Goal: Feedback & Contribution: Contribute content

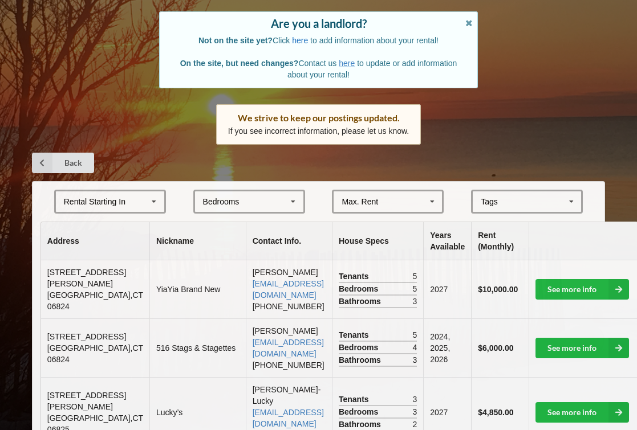
scroll to position [95, 0]
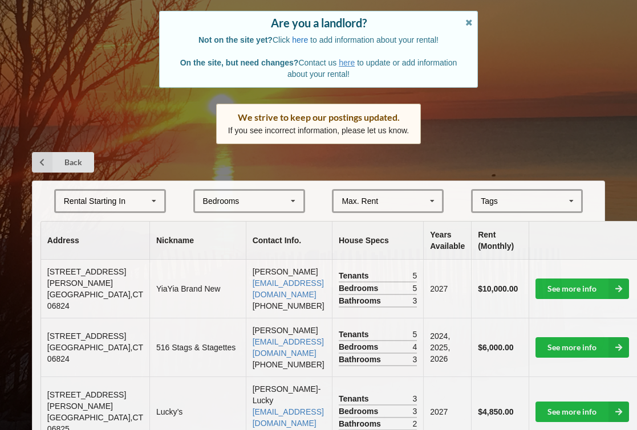
click at [303, 38] on link "here" at bounding box center [300, 39] width 16 height 9
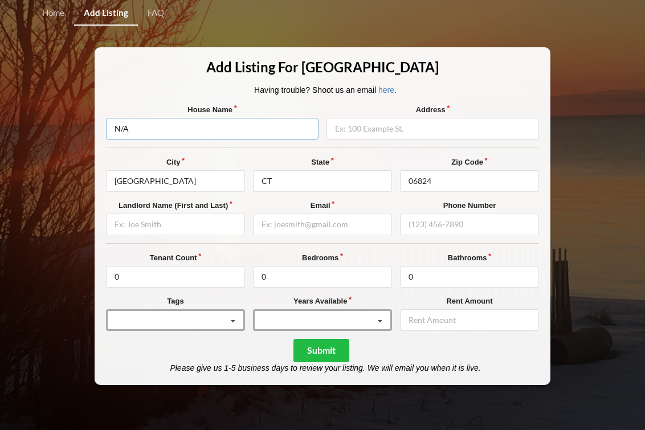
drag, startPoint x: 133, startPoint y: 130, endPoint x: 91, endPoint y: 129, distance: 42.2
click at [91, 129] on div "Home Add Listing FAQ Add Listing For Fairfield University Having trouble? Shoot…" at bounding box center [322, 215] width 645 height 430
click at [290, 129] on input "N/A" at bounding box center [212, 129] width 213 height 22
type input "N"
type input "Church guesthouse"
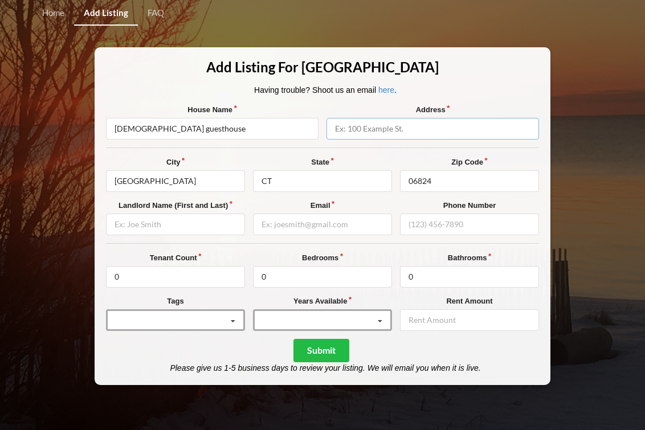
click at [363, 135] on input "text" at bounding box center [433, 129] width 213 height 22
type input "903 Kings HWY E"
click at [473, 185] on input "06824" at bounding box center [469, 181] width 139 height 22
type input "06825"
click at [618, 157] on div "Home Add Listing FAQ Add Listing For Fairfield University Having trouble? Shoot…" at bounding box center [322, 215] width 645 height 430
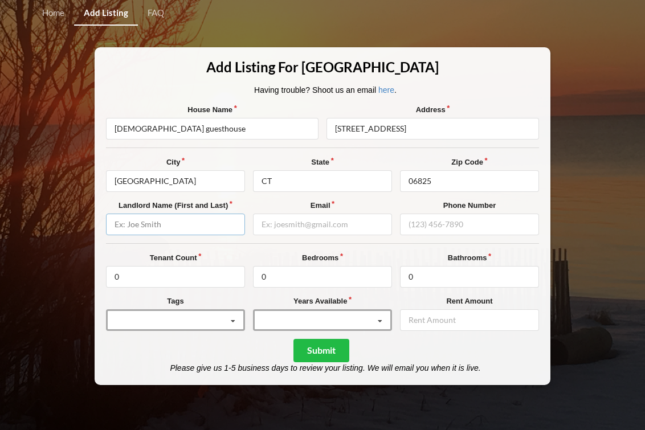
click at [211, 224] on input "text" at bounding box center [175, 225] width 139 height 22
type input "Ilona Krasznai"
click at [378, 227] on input "email" at bounding box center [322, 225] width 139 height 22
type input "calvinunitedchurch@gmail.com"
click at [478, 227] on input "text" at bounding box center [469, 225] width 139 height 22
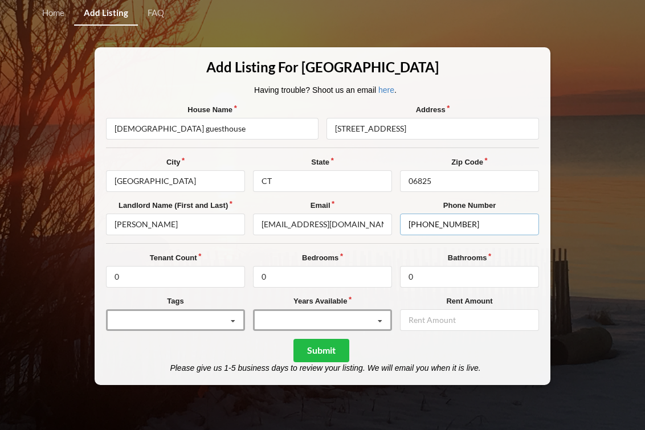
type input "(203) 895-1049"
click at [165, 277] on input "0" at bounding box center [175, 277] width 139 height 22
type input "6"
click at [296, 277] on input "0" at bounding box center [322, 277] width 139 height 22
type input "0"
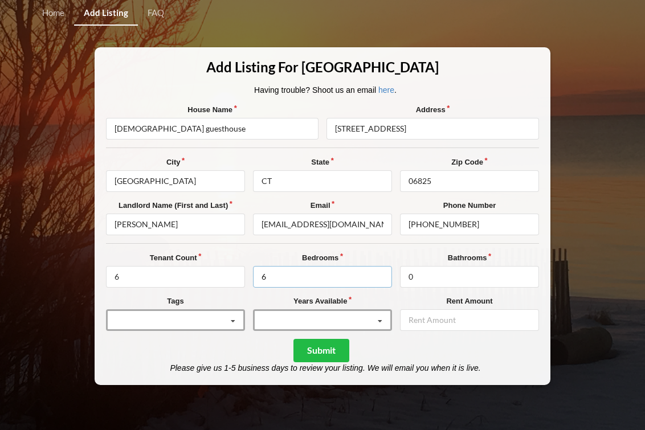
type input "6"
click at [429, 270] on input "0" at bounding box center [469, 277] width 139 height 22
type input "2"
click at [232, 315] on icon at bounding box center [233, 321] width 17 height 21
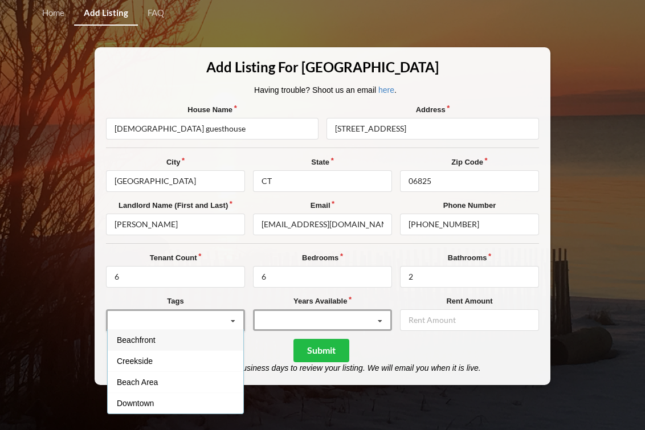
click at [282, 320] on div "2025 2026 2027 2028" at bounding box center [322, 321] width 139 height 22
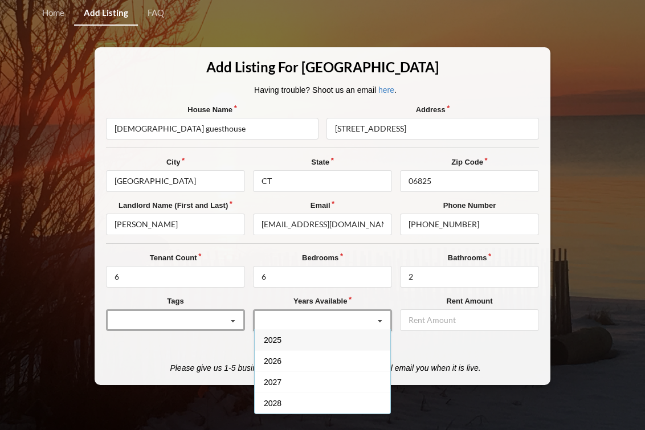
click at [281, 343] on span "2025" at bounding box center [273, 340] width 18 height 9
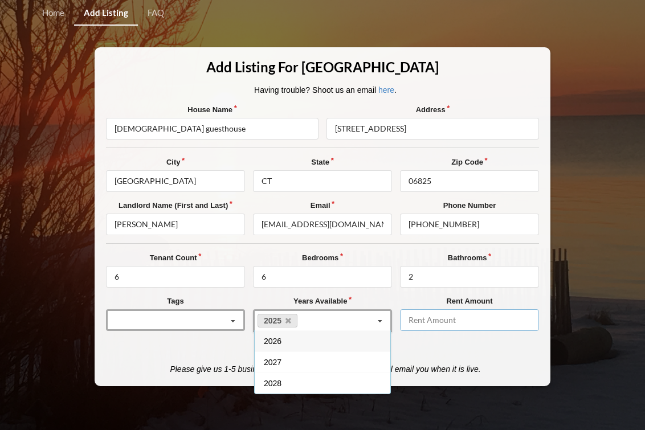
click at [434, 321] on input "number" at bounding box center [469, 321] width 139 height 22
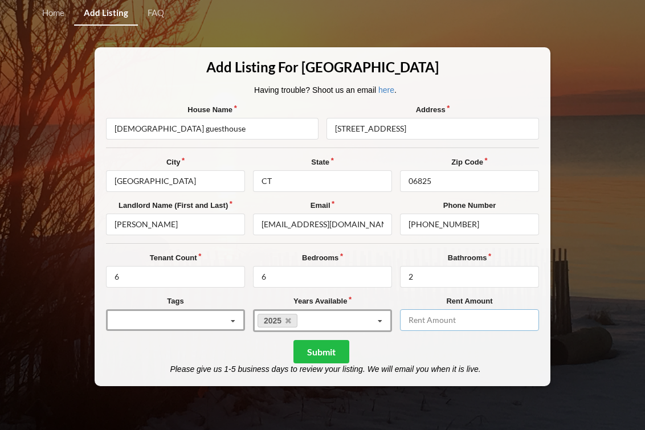
click at [434, 321] on input "number" at bounding box center [469, 321] width 139 height 22
click at [526, 323] on input "-1" at bounding box center [469, 321] width 139 height 22
click at [526, 323] on input "-2" at bounding box center [469, 321] width 139 height 22
type input "-2"
type input "5"
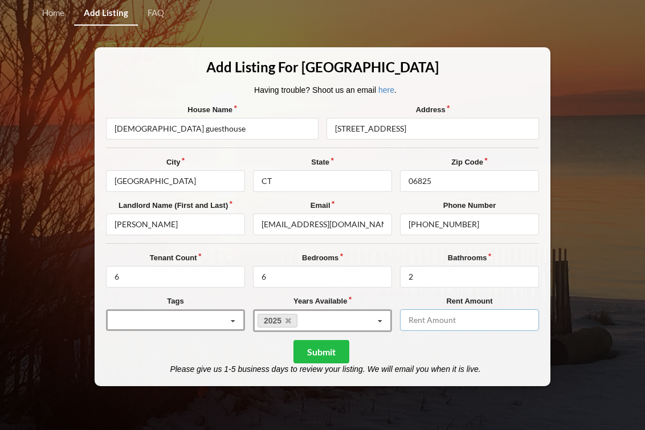
type input "5"
click at [174, 276] on input "6" at bounding box center [175, 277] width 139 height 22
type input "3"
click at [274, 279] on input "6" at bounding box center [322, 277] width 139 height 22
type input "3"
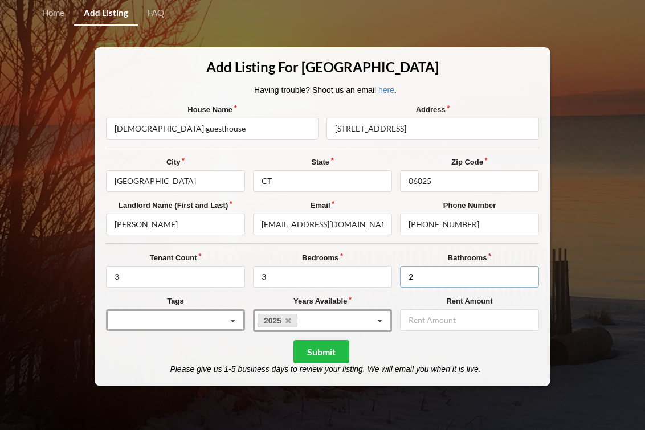
click at [417, 278] on input "2" at bounding box center [469, 277] width 139 height 22
type input "1"
click at [429, 322] on input "number" at bounding box center [469, 321] width 139 height 22
type input "25"
type input "2500"
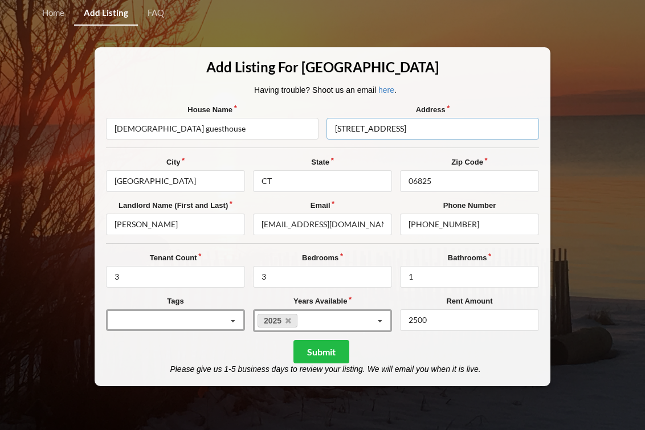
click at [443, 126] on input "903 Kings HWY E" at bounding box center [433, 129] width 213 height 22
click at [331, 357] on button "Submit" at bounding box center [322, 351] width 56 height 23
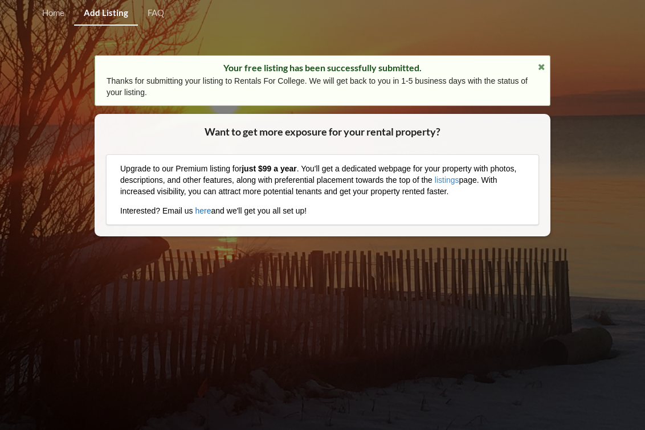
click at [207, 211] on link "here" at bounding box center [204, 210] width 16 height 9
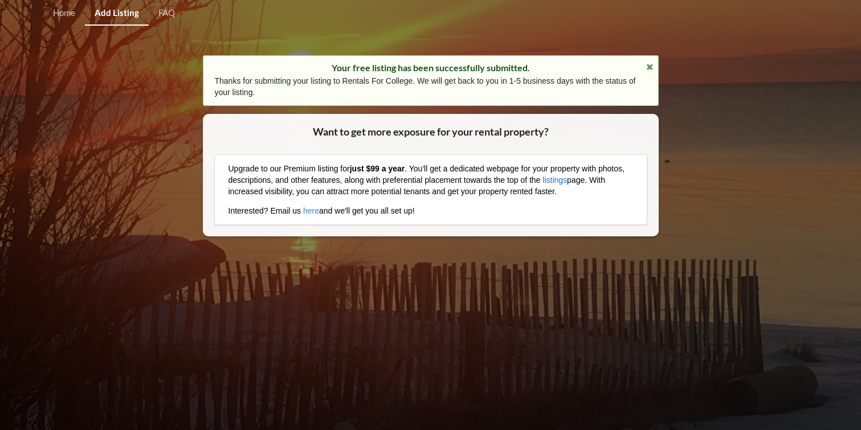
click at [567, 181] on link "listings" at bounding box center [555, 180] width 25 height 9
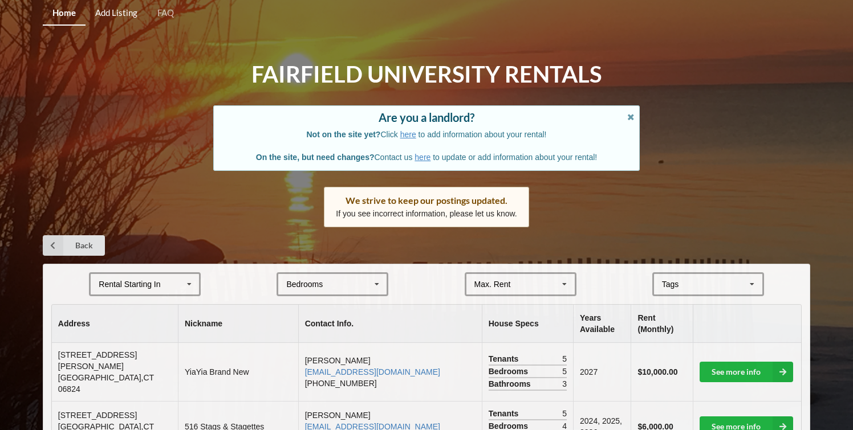
click at [111, 9] on link "Add Listing" at bounding box center [116, 13] width 62 height 25
